Goal: Transaction & Acquisition: Book appointment/travel/reservation

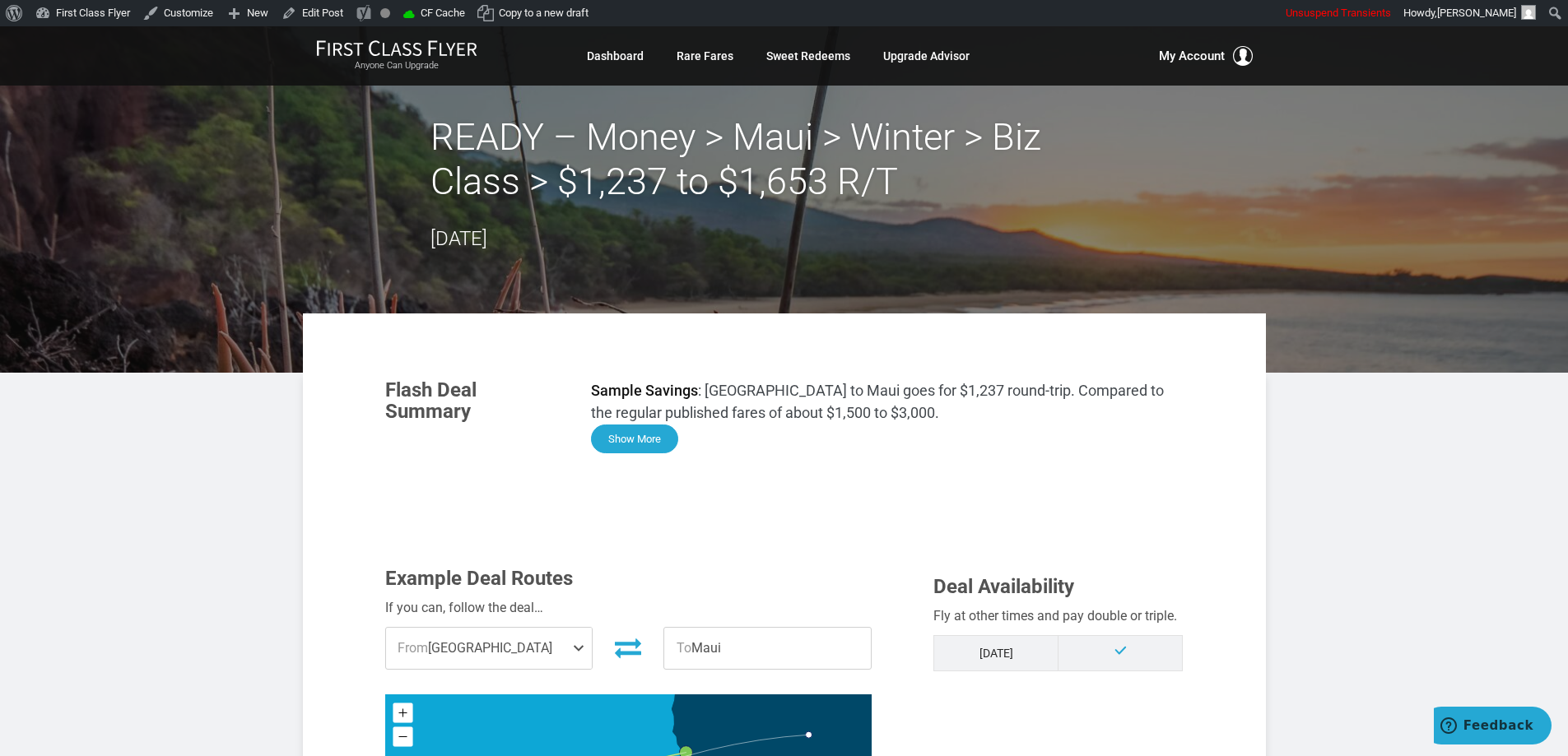
click at [643, 434] on button "Show More" at bounding box center [633, 439] width 87 height 29
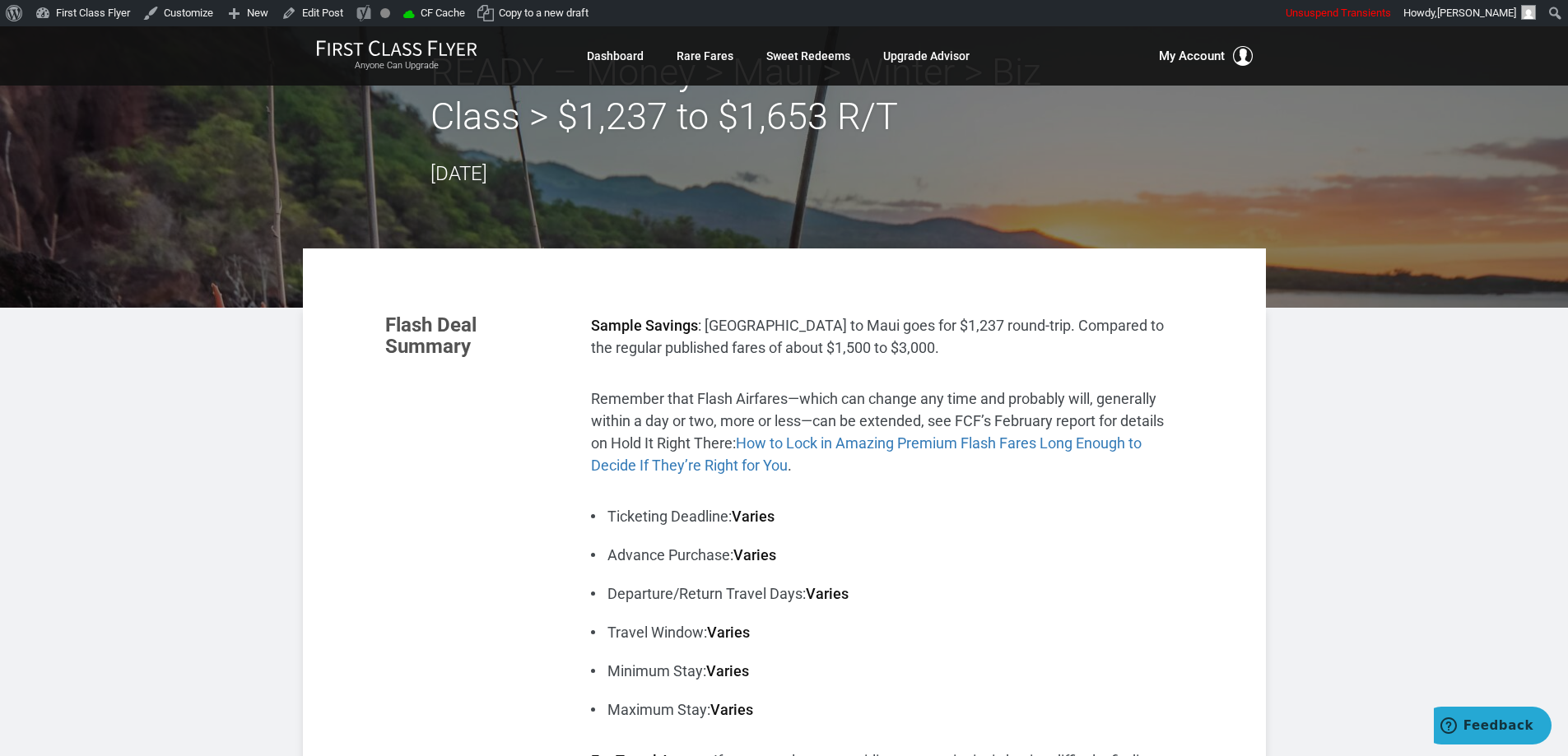
scroll to position [165, 0]
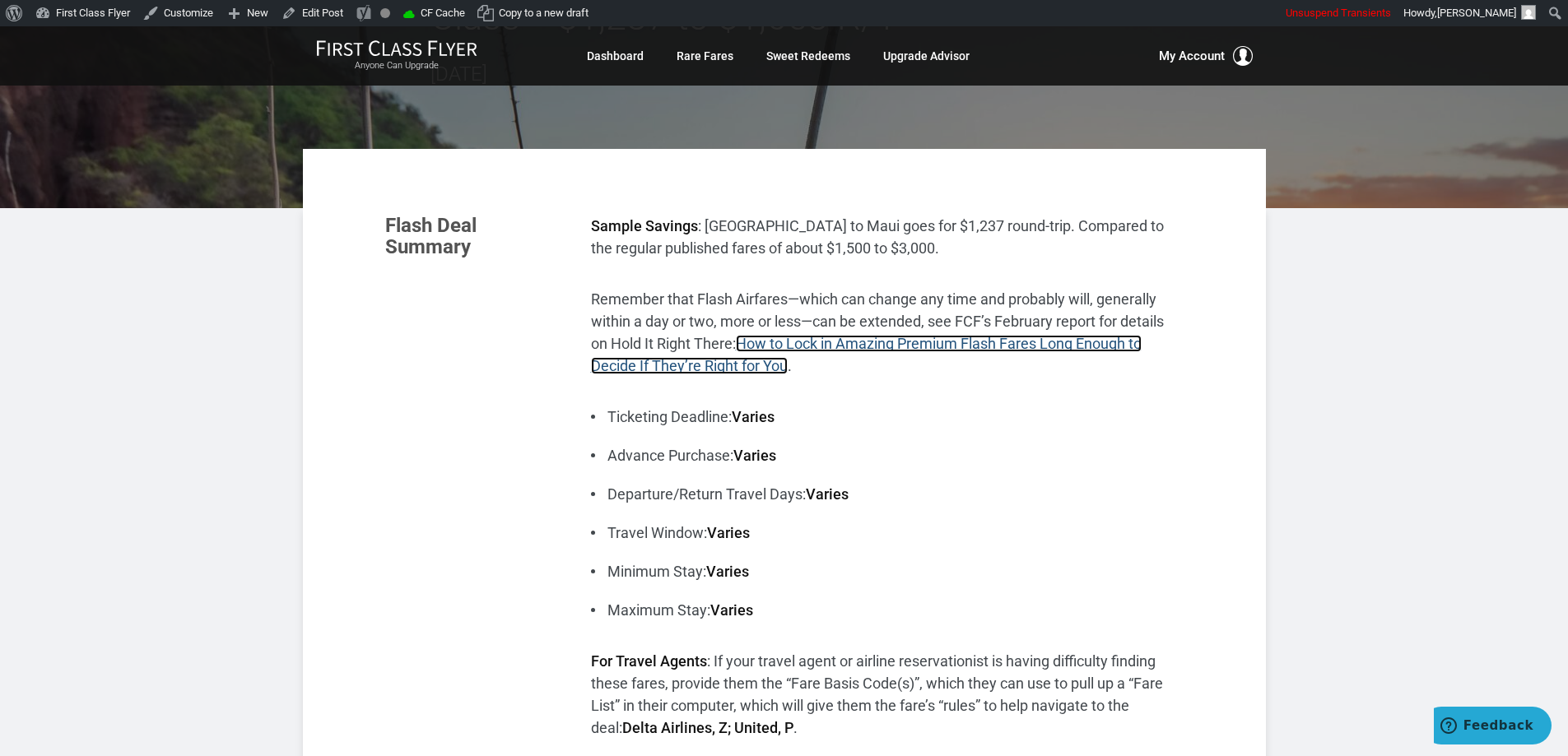
click at [1043, 344] on link "How to Lock in Amazing Premium Flash Fares Long Enough to Decide If They’re Rig…" at bounding box center [866, 355] width 550 height 39
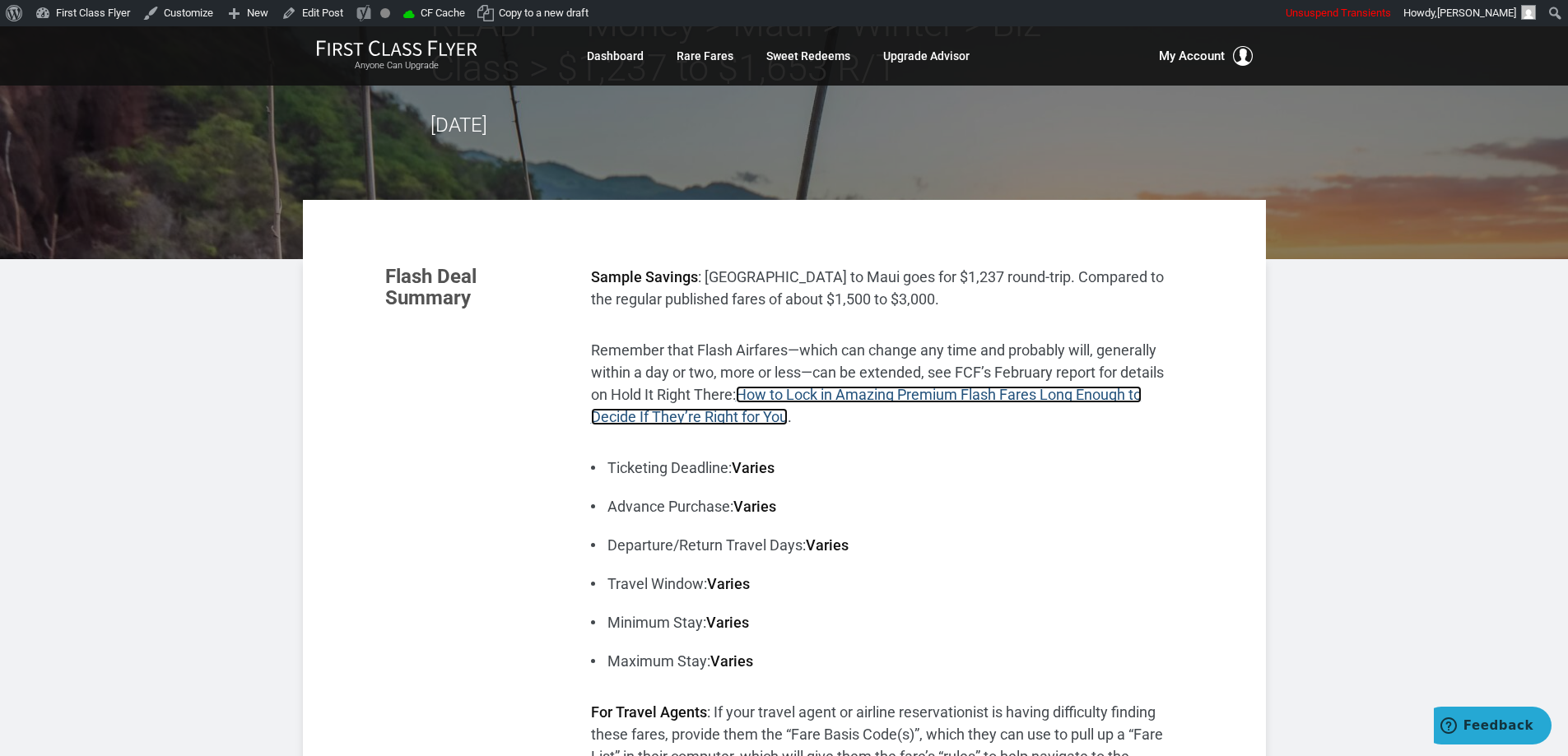
scroll to position [0, 0]
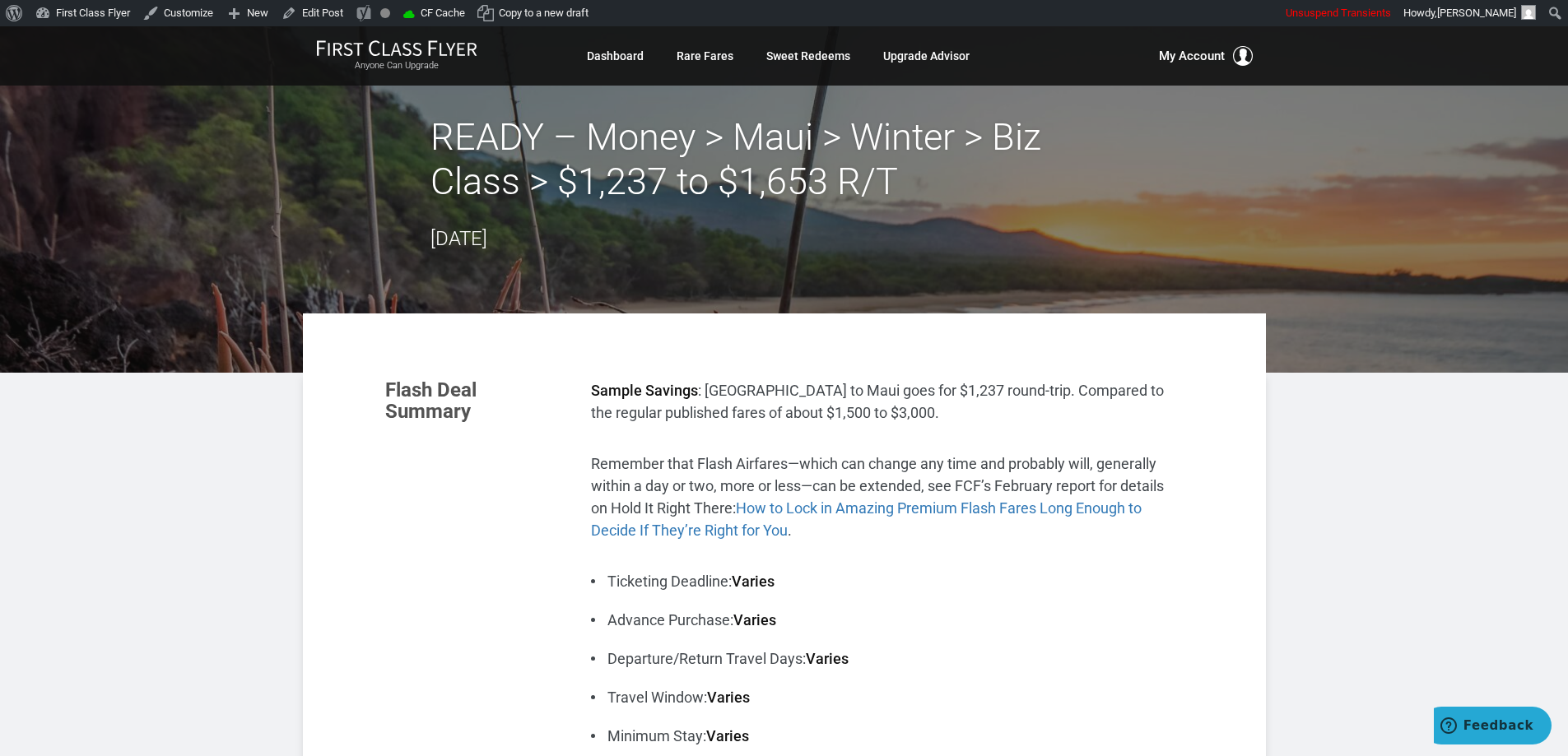
click at [864, 223] on div "READY – Money > Maui > Winter > Biz Class > $1,237 to $1,653 R/T [DATE]" at bounding box center [784, 185] width 708 height 139
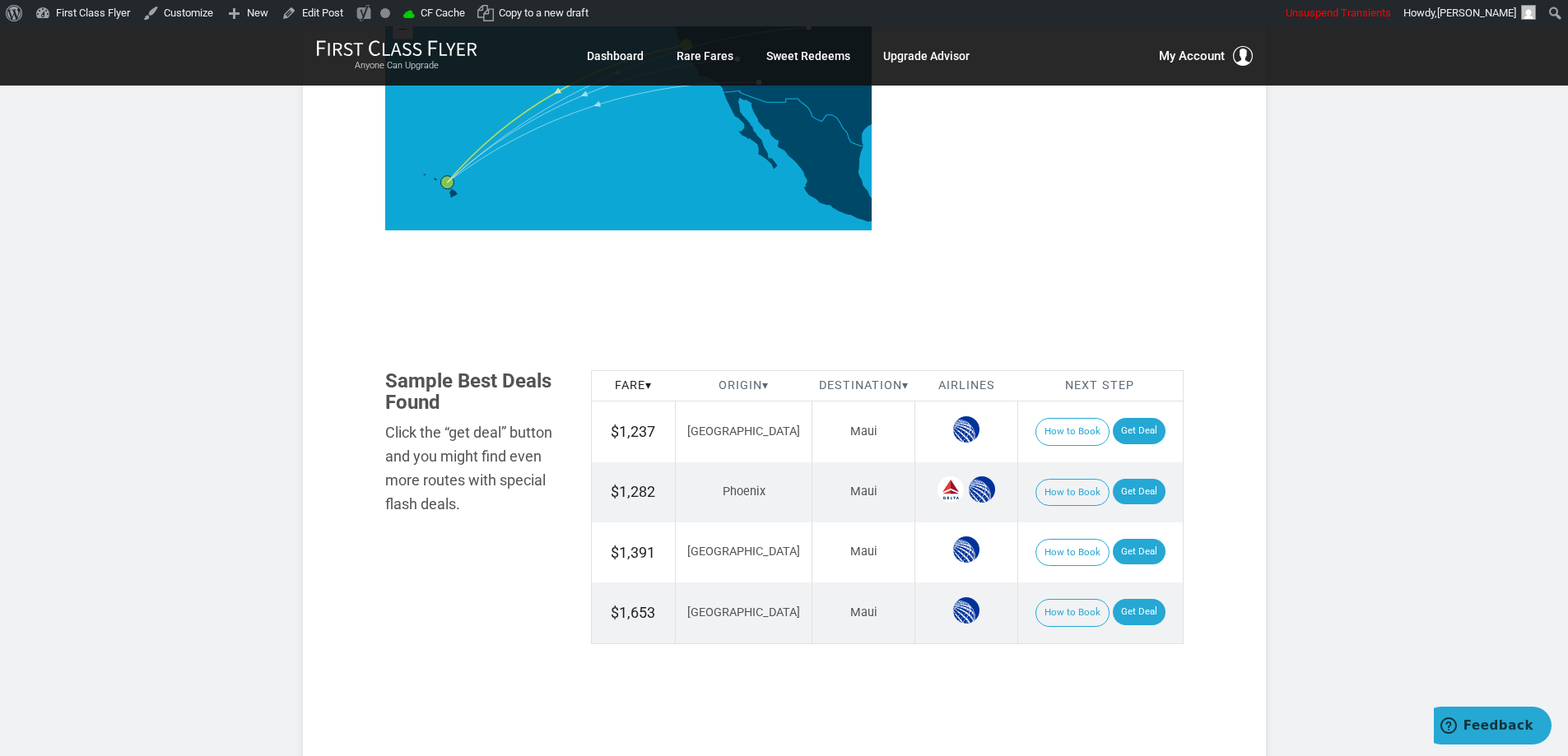
scroll to position [1728, 0]
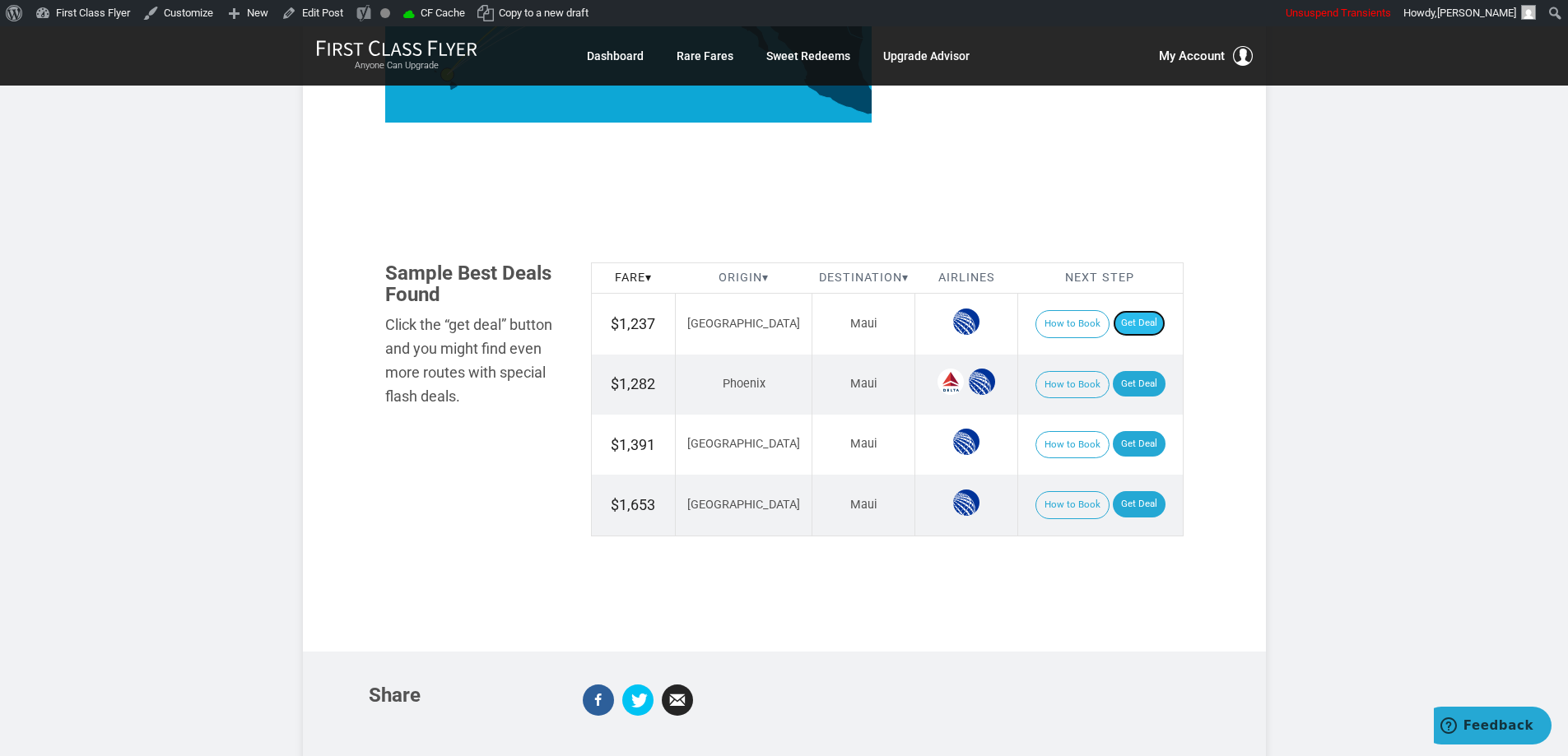
click at [1125, 327] on link "Get Deal" at bounding box center [1139, 322] width 53 height 26
click at [1121, 382] on link "Get Deal" at bounding box center [1139, 383] width 53 height 26
click at [1118, 434] on link "Get Deal" at bounding box center [1139, 443] width 53 height 26
click at [1131, 505] on link "Get Deal" at bounding box center [1139, 503] width 53 height 26
click at [1115, 500] on link "Get Deal" at bounding box center [1139, 503] width 53 height 26
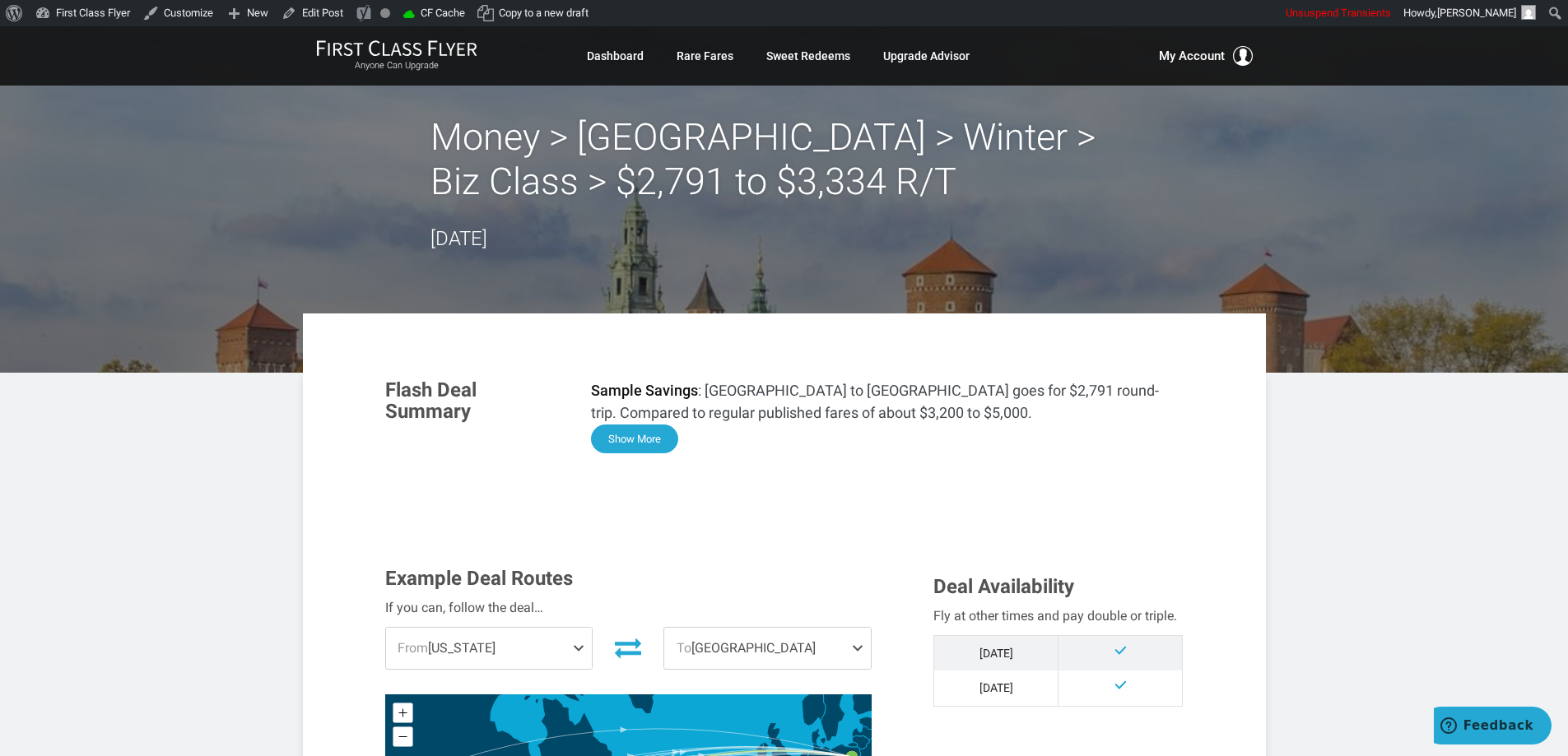
click at [641, 442] on button "Show More" at bounding box center [633, 439] width 87 height 29
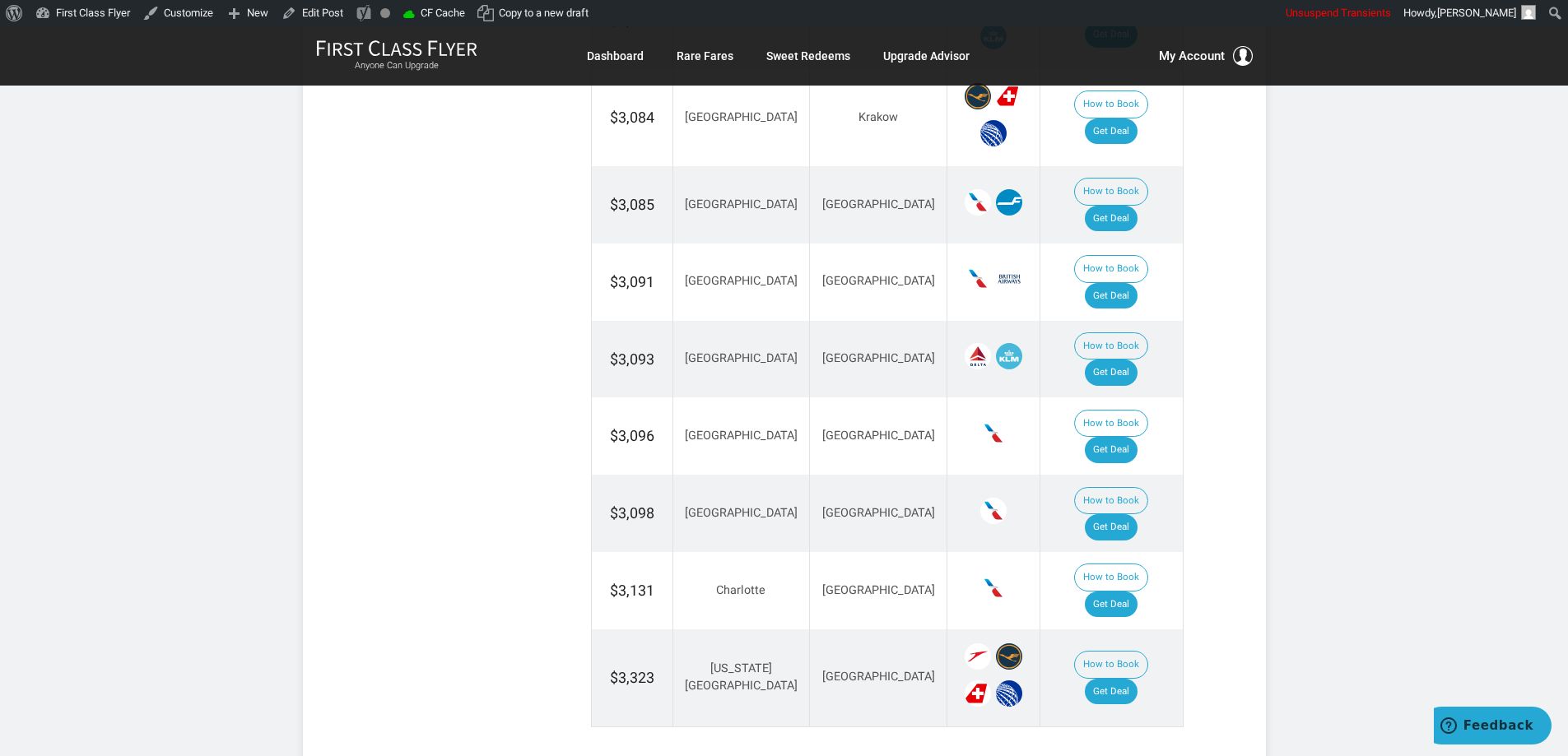
scroll to position [3638, 0]
